Goal: Task Accomplishment & Management: Manage account settings

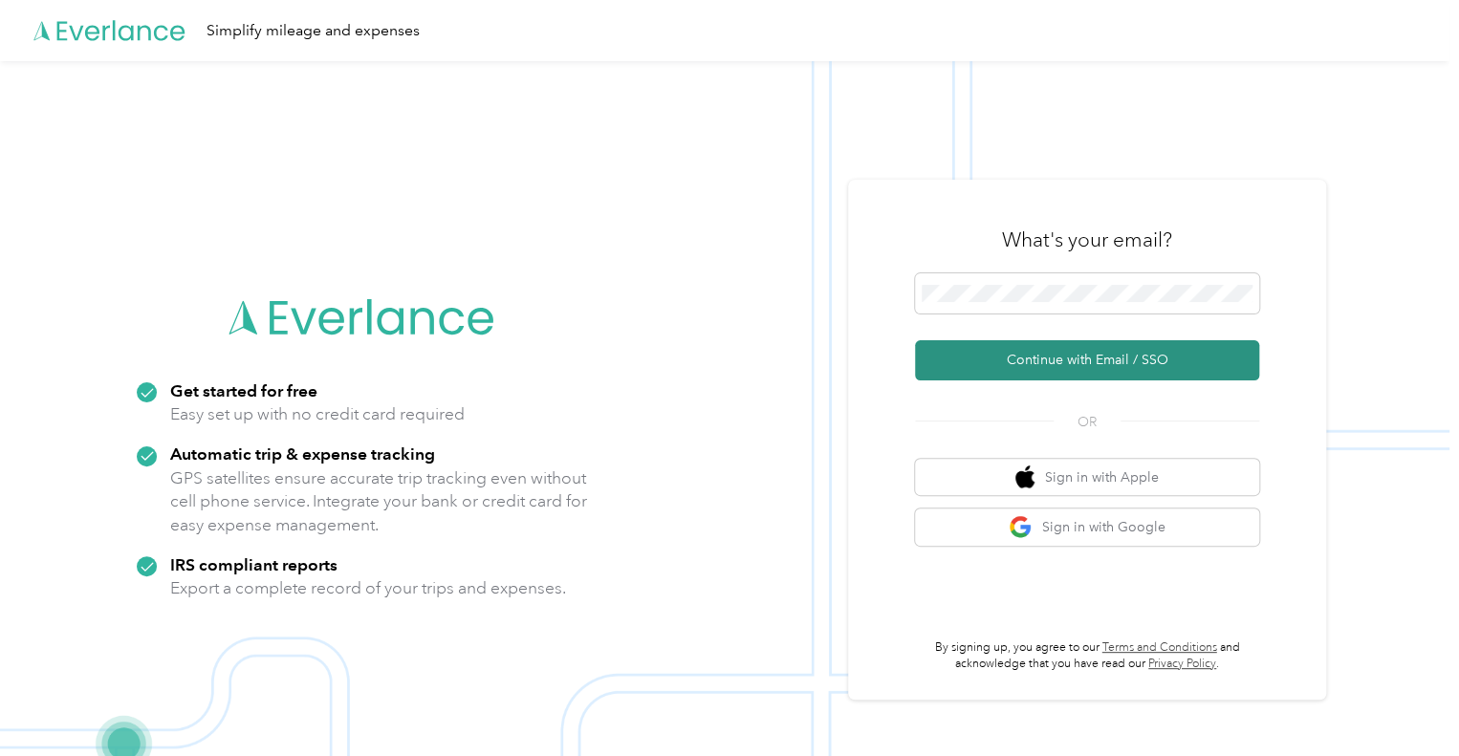
click at [1086, 364] on button "Continue with Email / SSO" at bounding box center [1087, 360] width 344 height 40
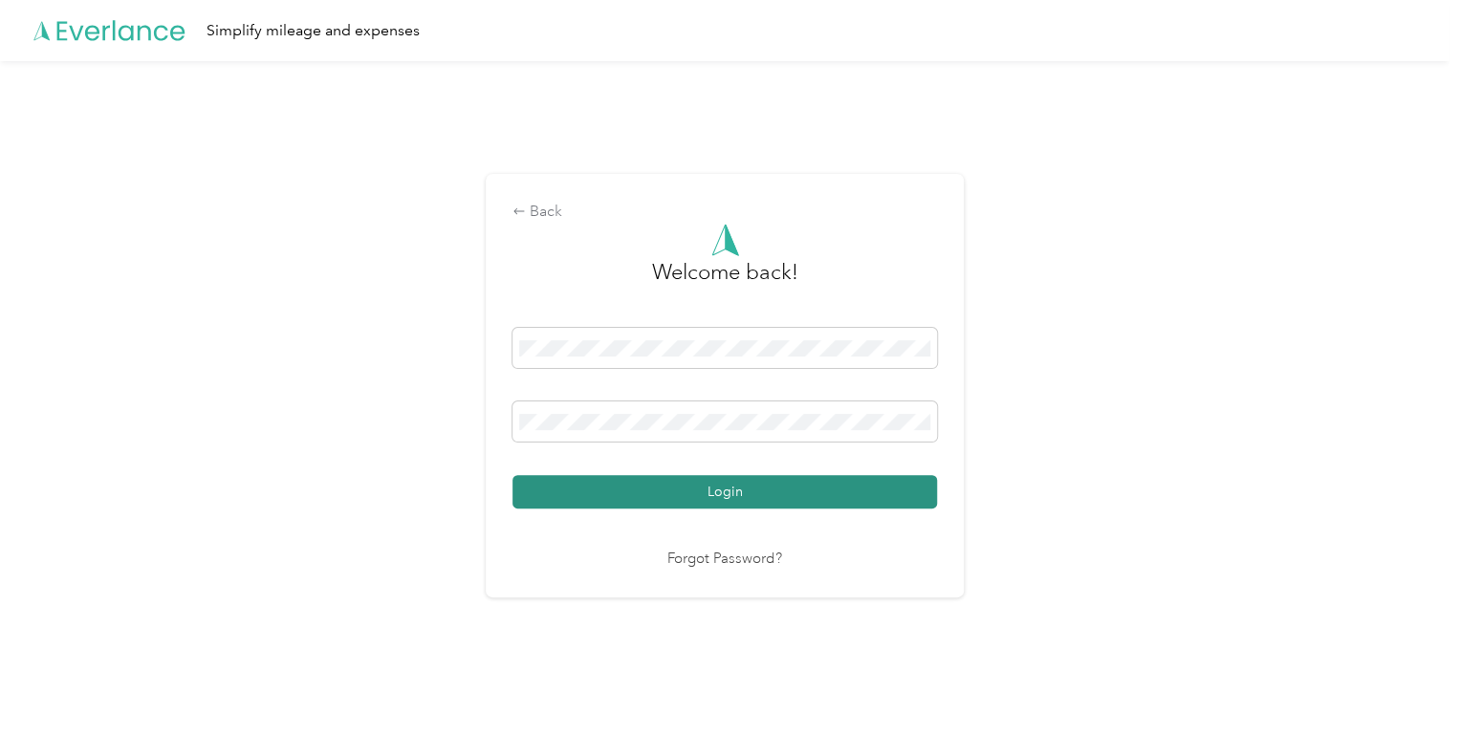
click at [711, 489] on button "Login" at bounding box center [725, 491] width 425 height 33
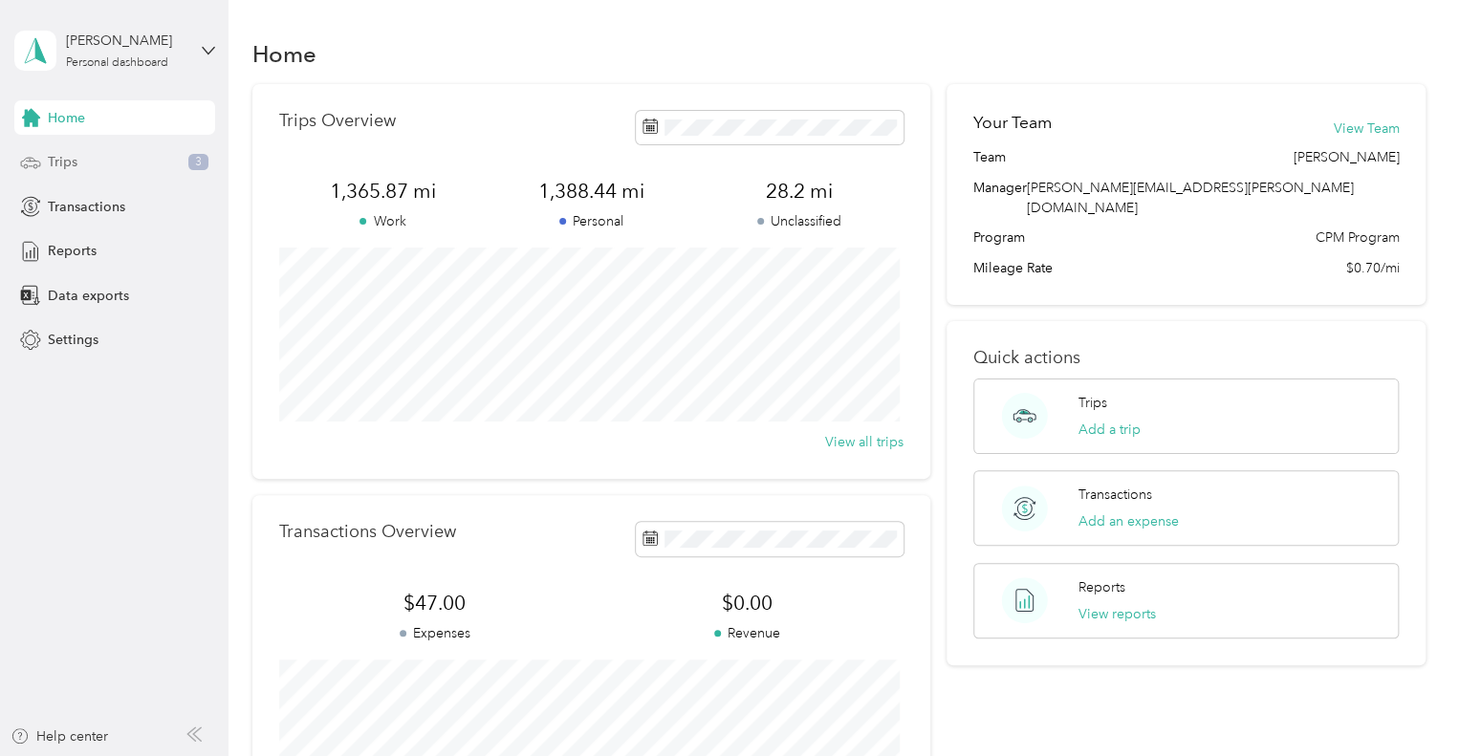
click at [157, 160] on div "Trips 3" at bounding box center [114, 162] width 201 height 34
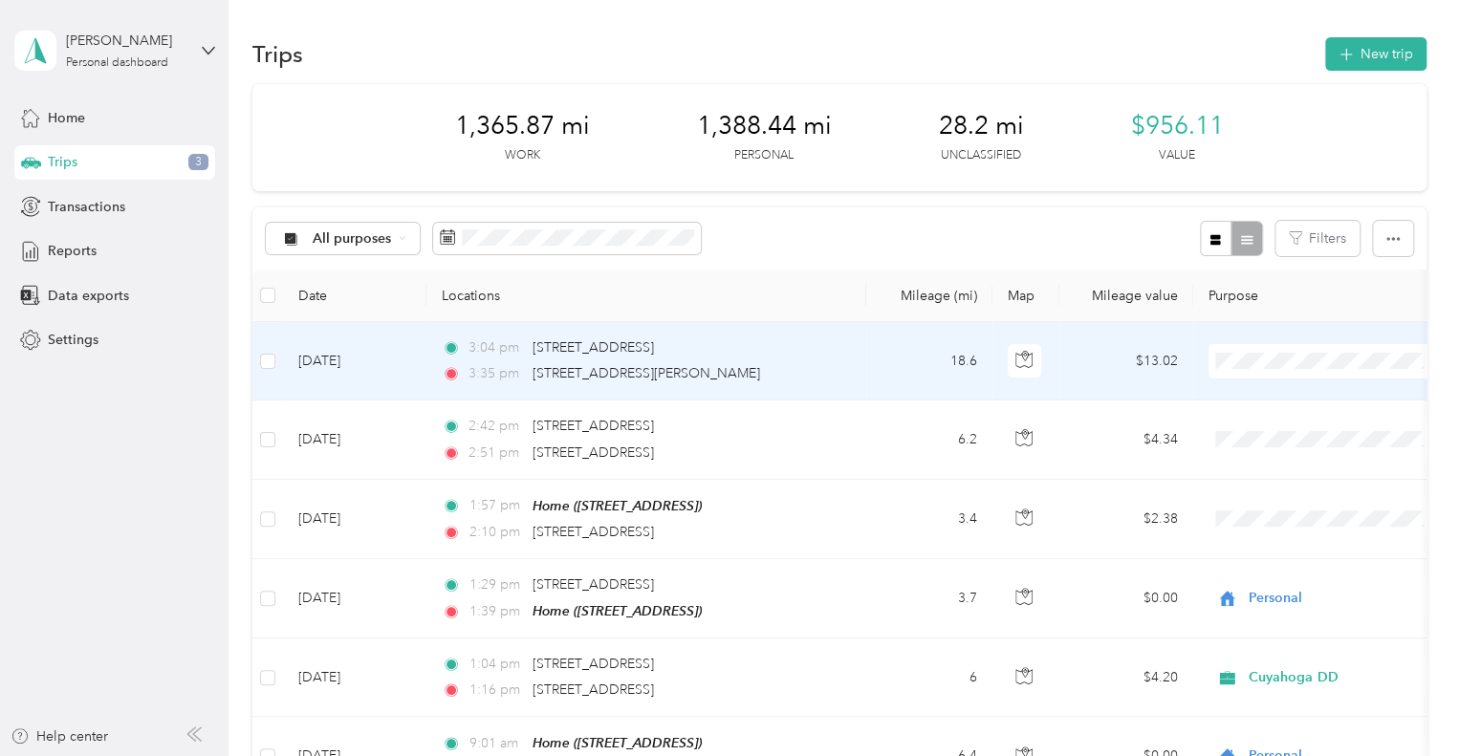
click at [863, 366] on td "3:04 pm [STREET_ADDRESS] 3:35 pm [STREET_ADDRESS][PERSON_NAME]" at bounding box center [646, 361] width 440 height 78
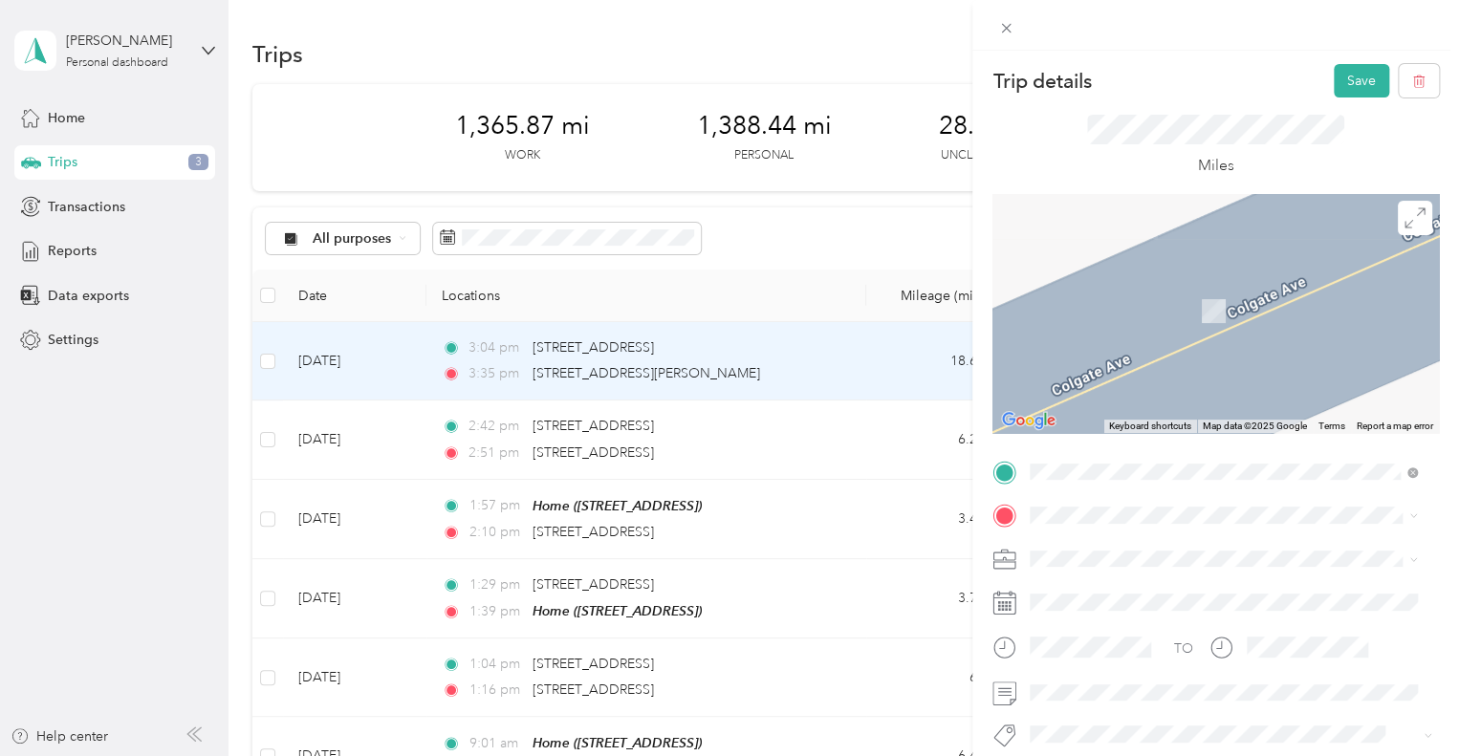
click at [1182, 287] on div "[STREET_ADDRESS][US_STATE]" at bounding box center [1224, 274] width 374 height 26
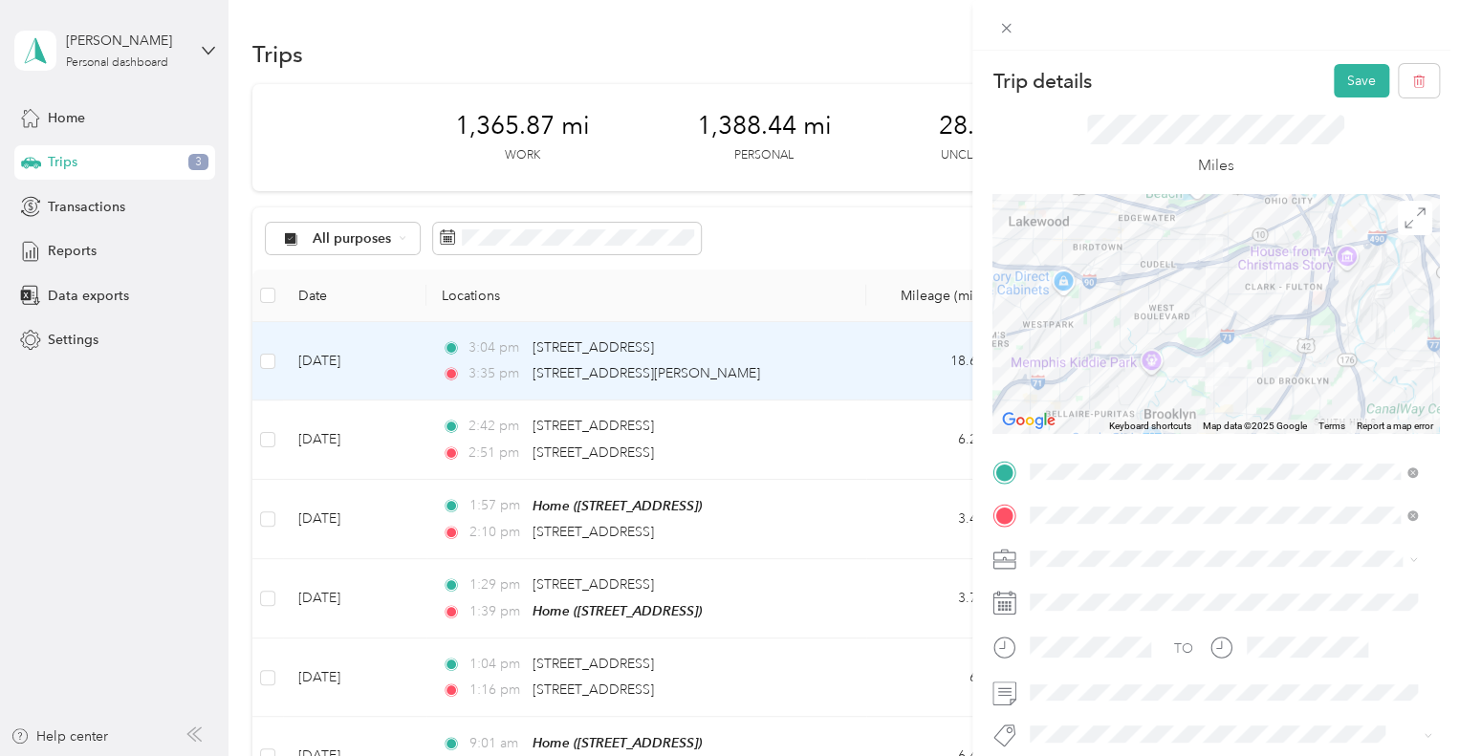
click at [1136, 110] on div "Miles" at bounding box center [1216, 146] width 447 height 97
click at [1346, 78] on button "Save" at bounding box center [1361, 80] width 55 height 33
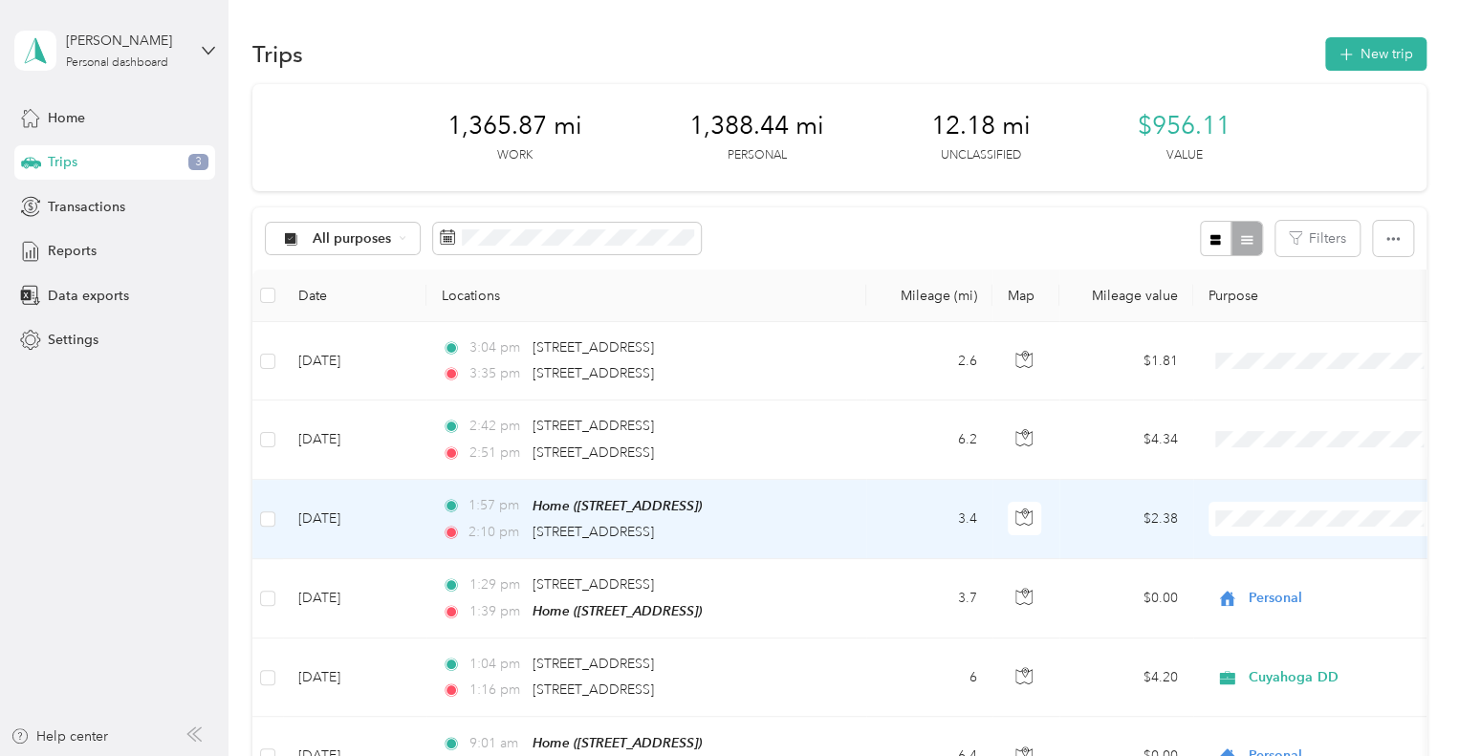
click at [919, 529] on td "3.4" at bounding box center [929, 519] width 126 height 79
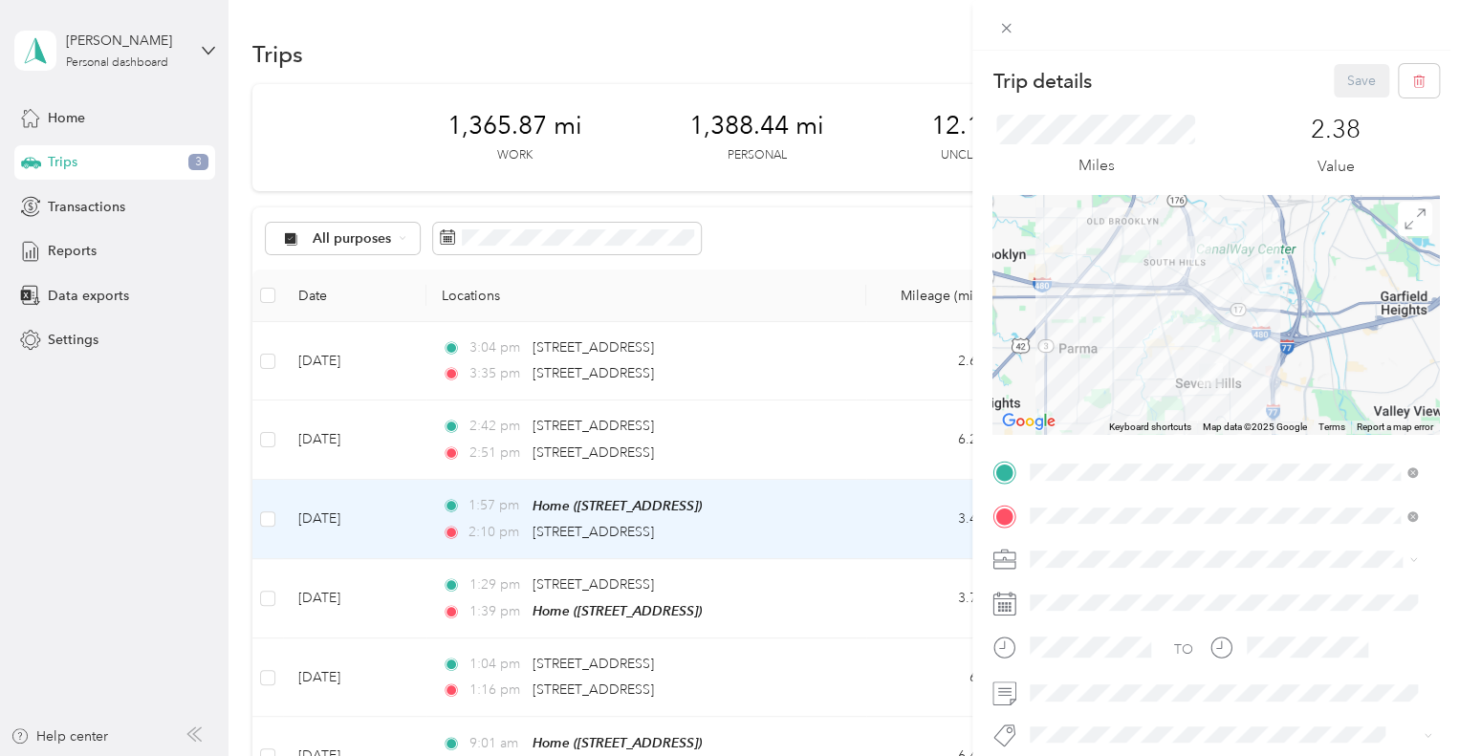
click at [1113, 622] on div "Personal" at bounding box center [1224, 615] width 374 height 20
click at [1345, 80] on button "Save" at bounding box center [1361, 80] width 55 height 33
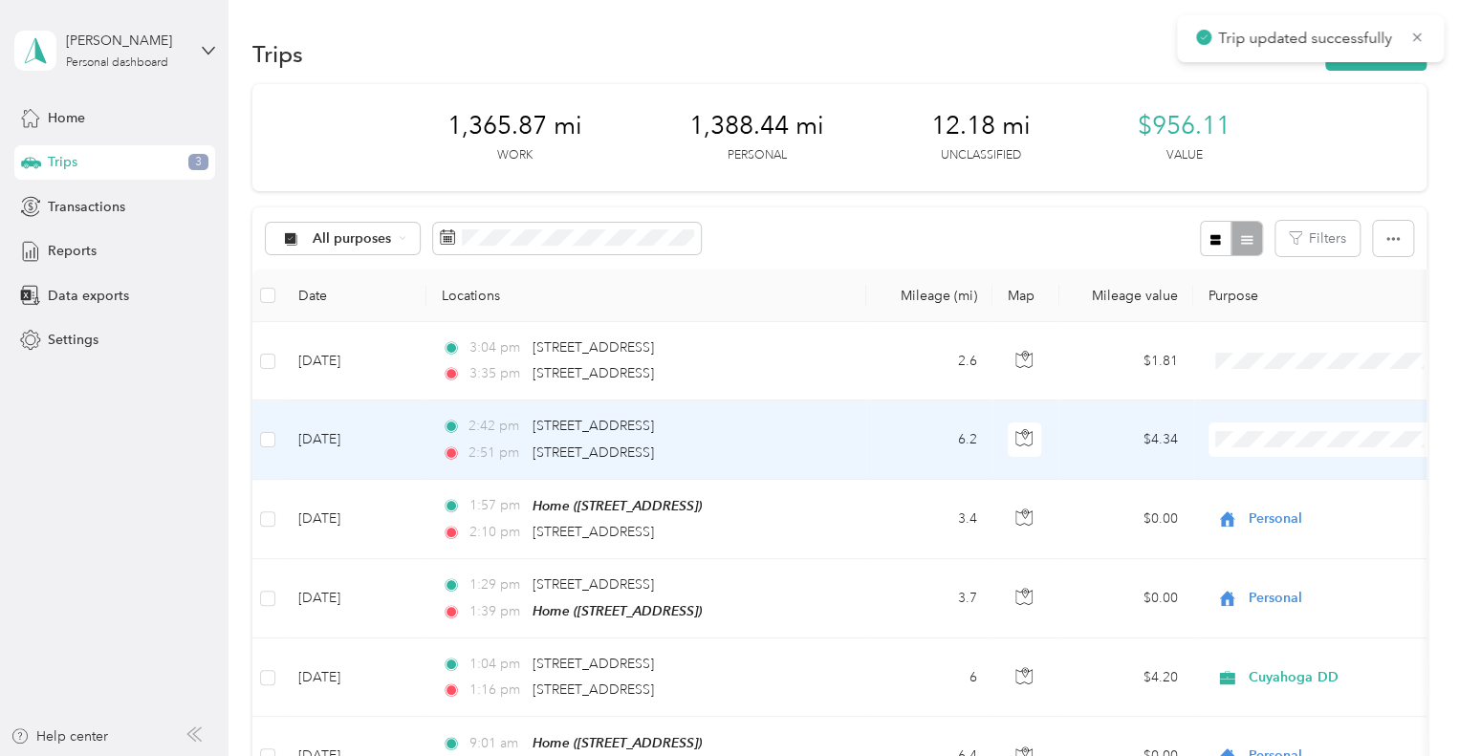
click at [928, 441] on td "6.2" at bounding box center [929, 440] width 126 height 78
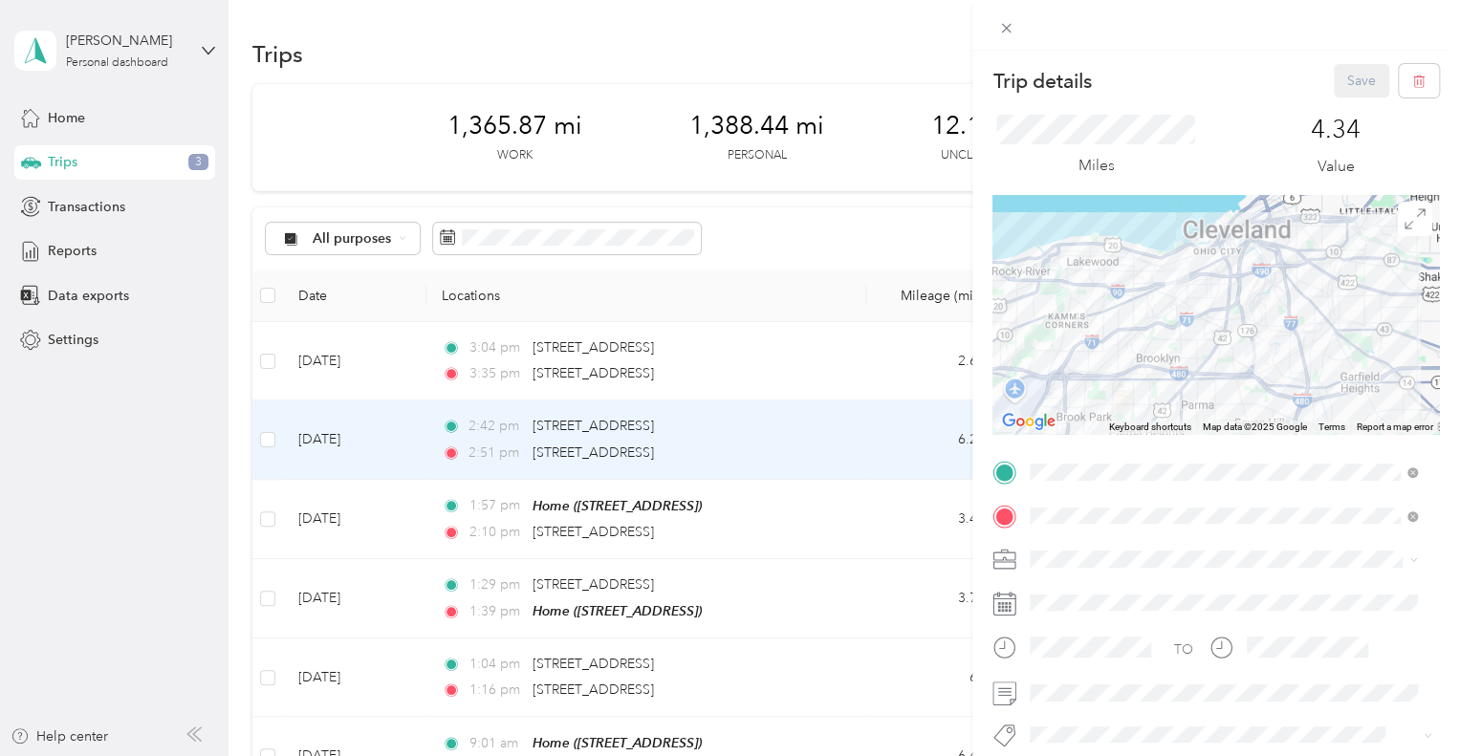
click at [1098, 596] on li "Cuyahoga DD" at bounding box center [1223, 591] width 401 height 33
click at [1335, 79] on button "Save" at bounding box center [1361, 80] width 55 height 33
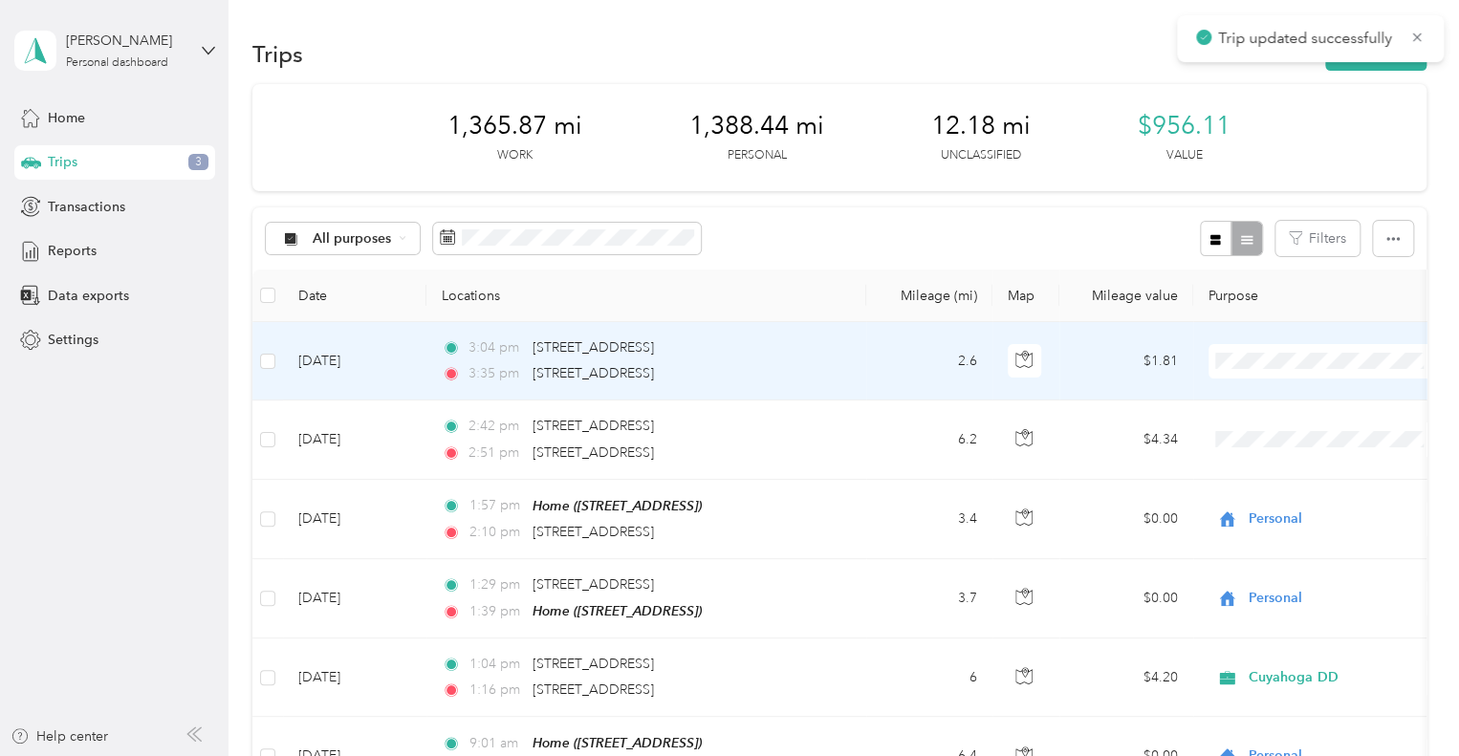
click at [923, 373] on td "2.6" at bounding box center [929, 361] width 126 height 78
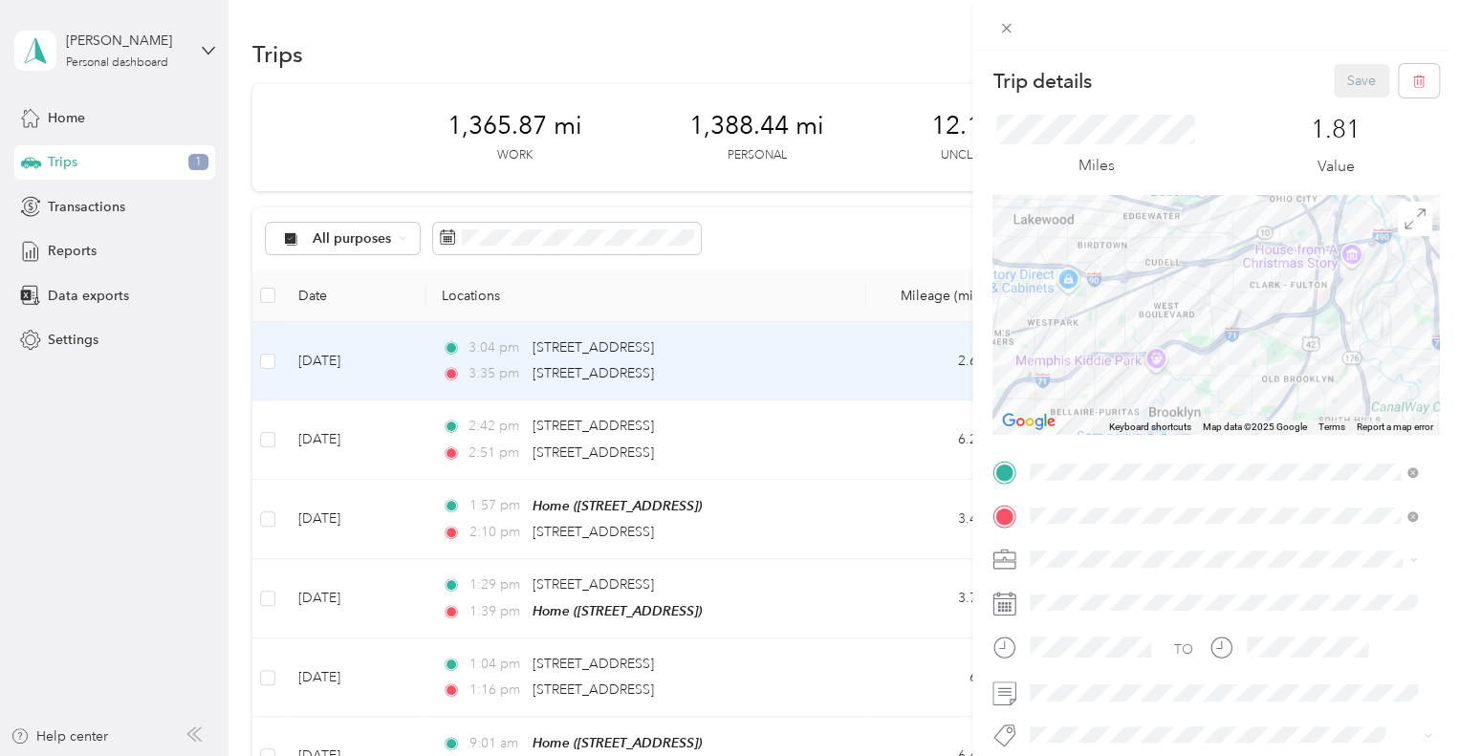
click at [1103, 590] on div "Cuyahoga DD" at bounding box center [1224, 582] width 374 height 20
click at [1004, 30] on icon at bounding box center [1006, 29] width 10 height 10
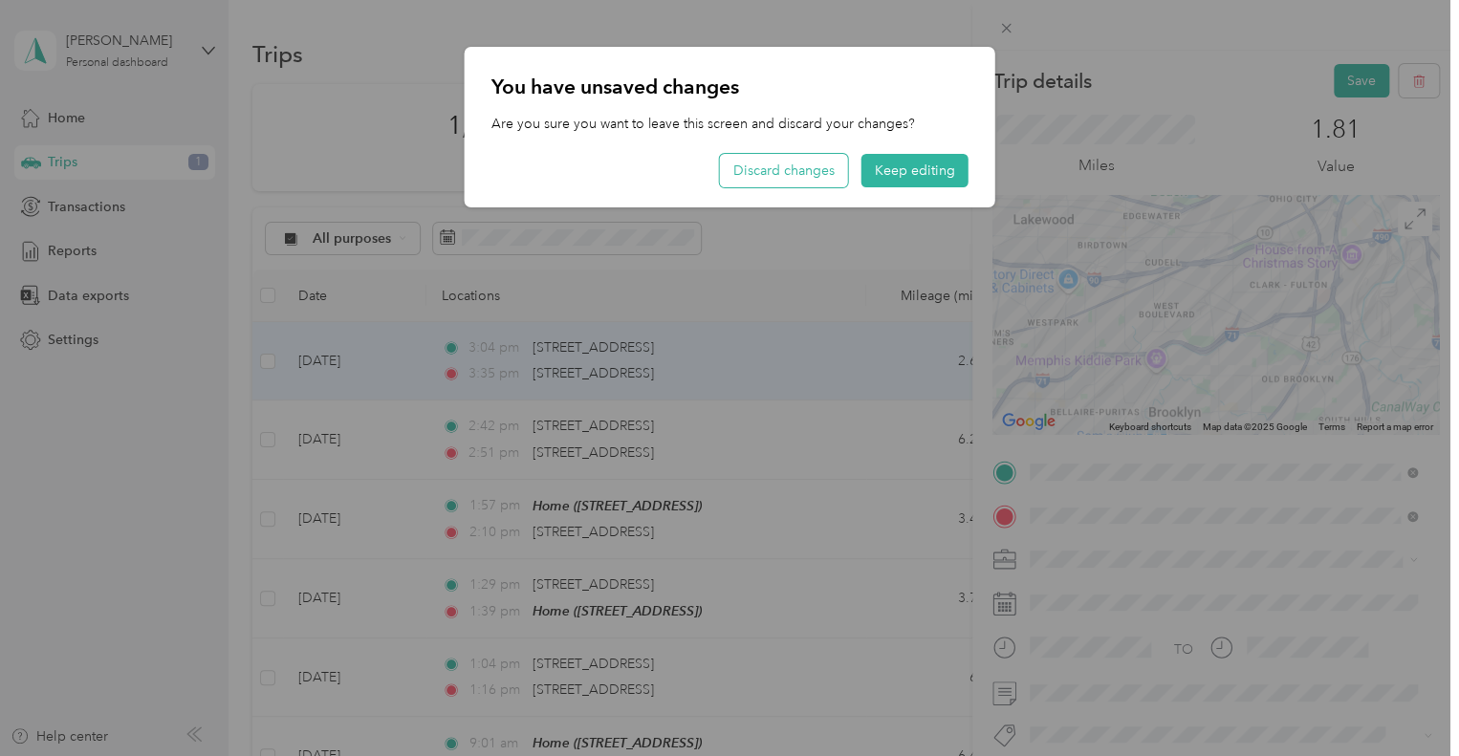
click at [806, 170] on button "Discard changes" at bounding box center [784, 170] width 128 height 33
